Goal: Transaction & Acquisition: Download file/media

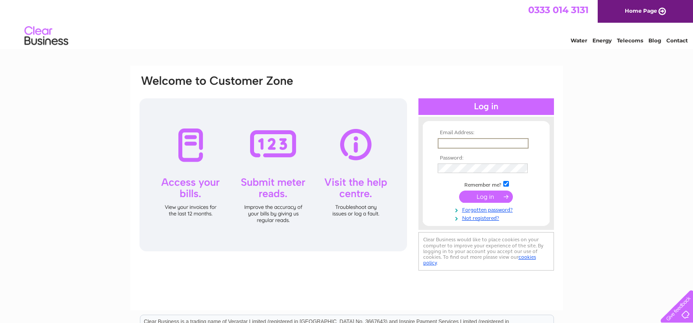
type input "[EMAIL_ADDRESS][DOMAIN_NAME]"
click at [486, 194] on input "submit" at bounding box center [486, 196] width 54 height 12
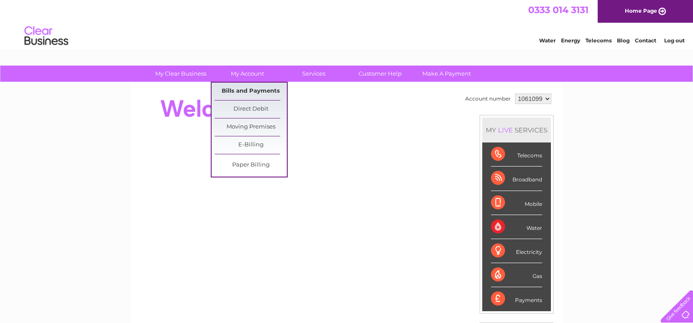
click at [238, 89] on link "Bills and Payments" at bounding box center [251, 91] width 72 height 17
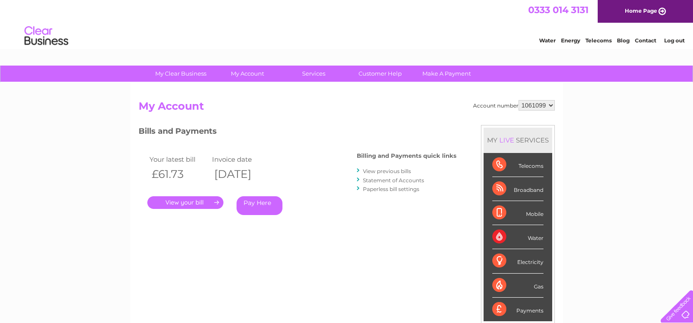
click at [399, 171] on link "View previous bills" at bounding box center [387, 171] width 48 height 7
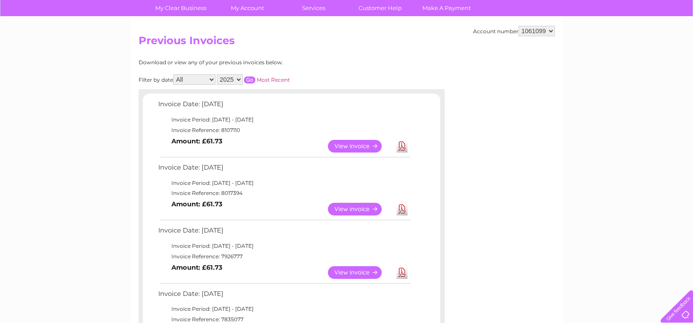
scroll to position [131, 0]
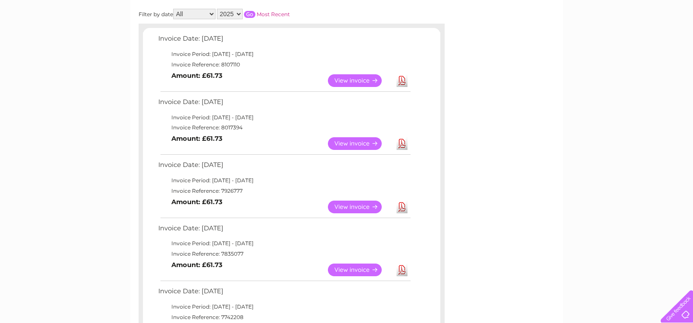
click at [399, 82] on link "Download" at bounding box center [402, 80] width 11 height 13
click at [405, 143] on link "Download" at bounding box center [402, 143] width 11 height 13
click at [402, 205] on link "Download" at bounding box center [402, 207] width 11 height 13
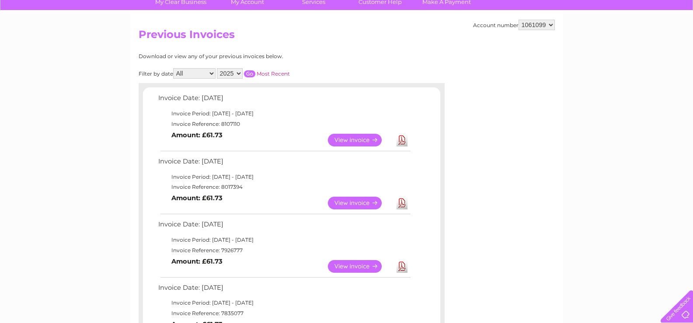
scroll to position [0, 0]
